Goal: Transaction & Acquisition: Purchase product/service

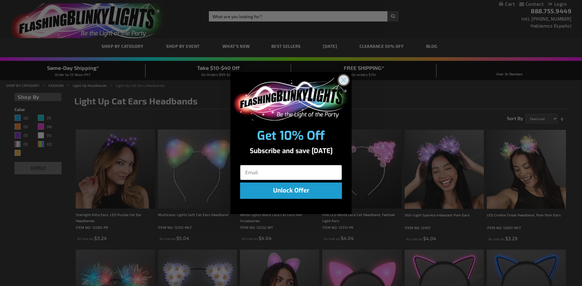
click at [342, 76] on circle "Close dialog" at bounding box center [343, 80] width 10 height 10
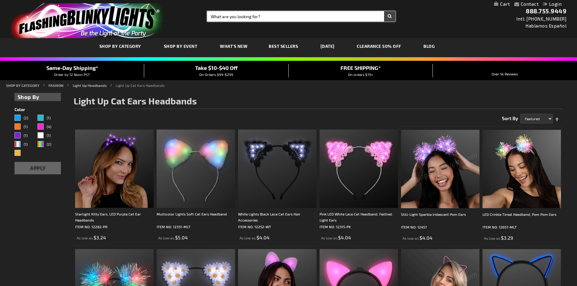
click at [284, 18] on input "Search" at bounding box center [301, 16] width 188 height 10
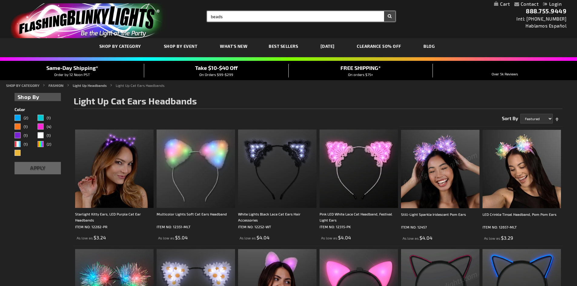
type input "beads"
click at [384, 11] on button "Search" at bounding box center [389, 16] width 11 height 10
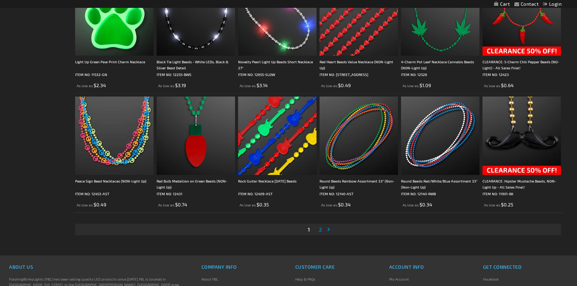
scroll to position [1211, 0]
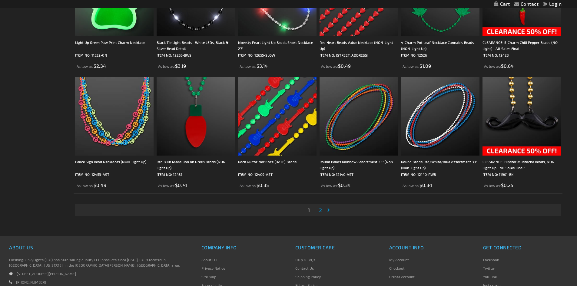
click at [319, 211] on span "2" at bounding box center [320, 210] width 3 height 7
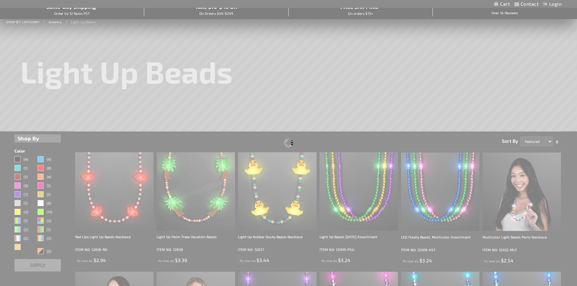
scroll to position [43, 0]
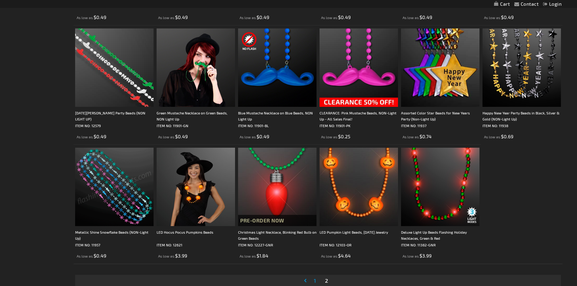
scroll to position [1030, 0]
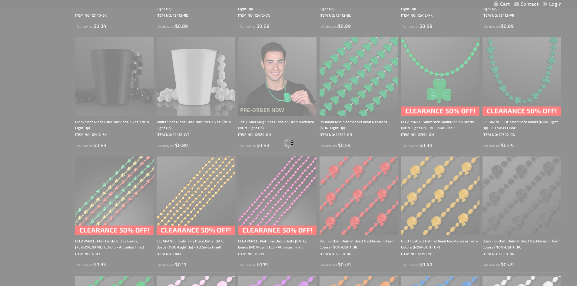
scroll to position [307, 0]
